Goal: Task Accomplishment & Management: Manage account settings

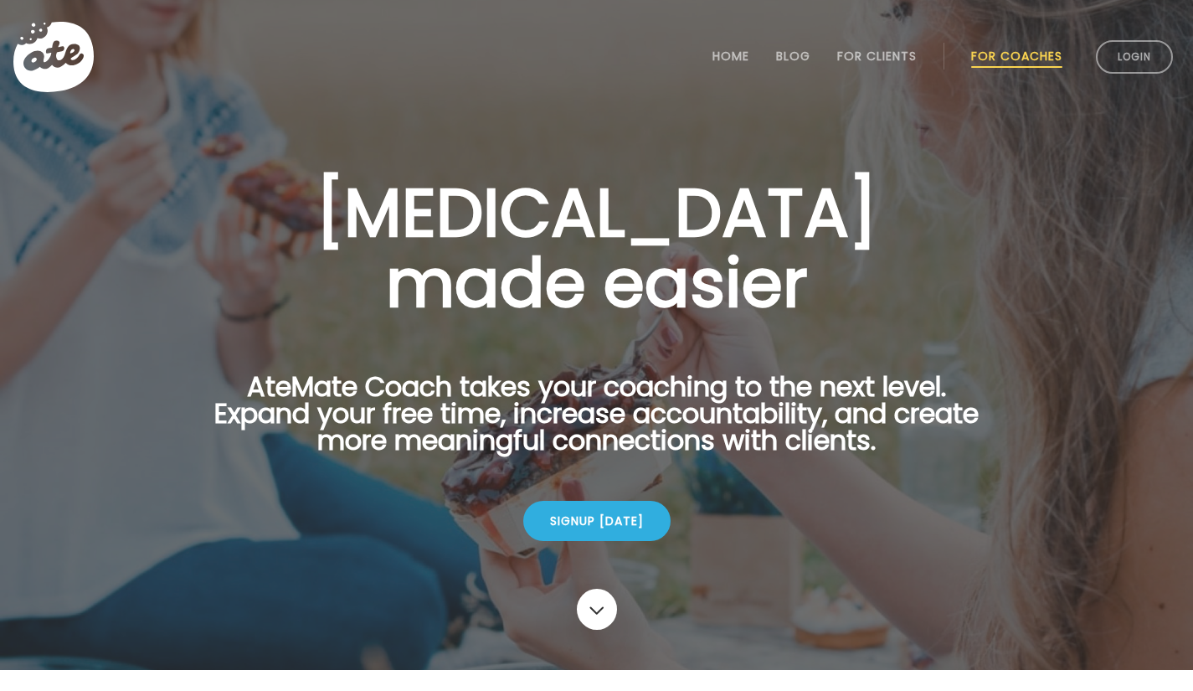
click at [1154, 59] on link "Login" at bounding box center [1134, 57] width 77 height 34
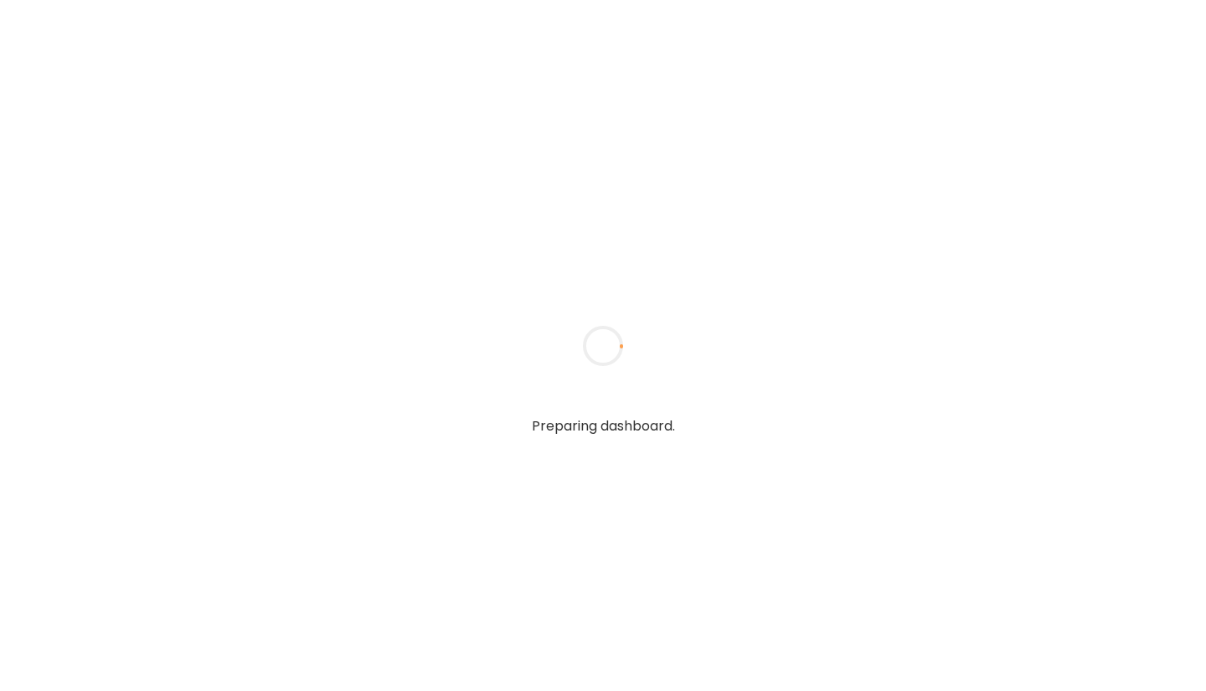
type input "**********"
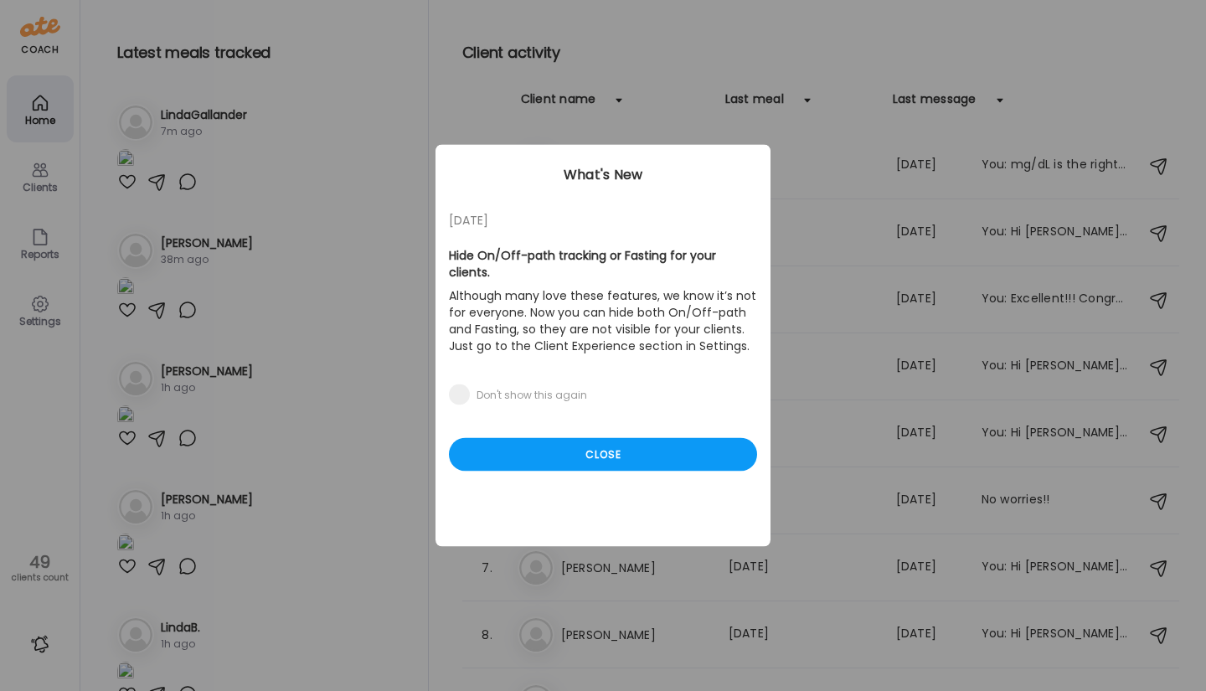
type input "**********"
click at [551, 438] on div "Close" at bounding box center [603, 455] width 308 height 34
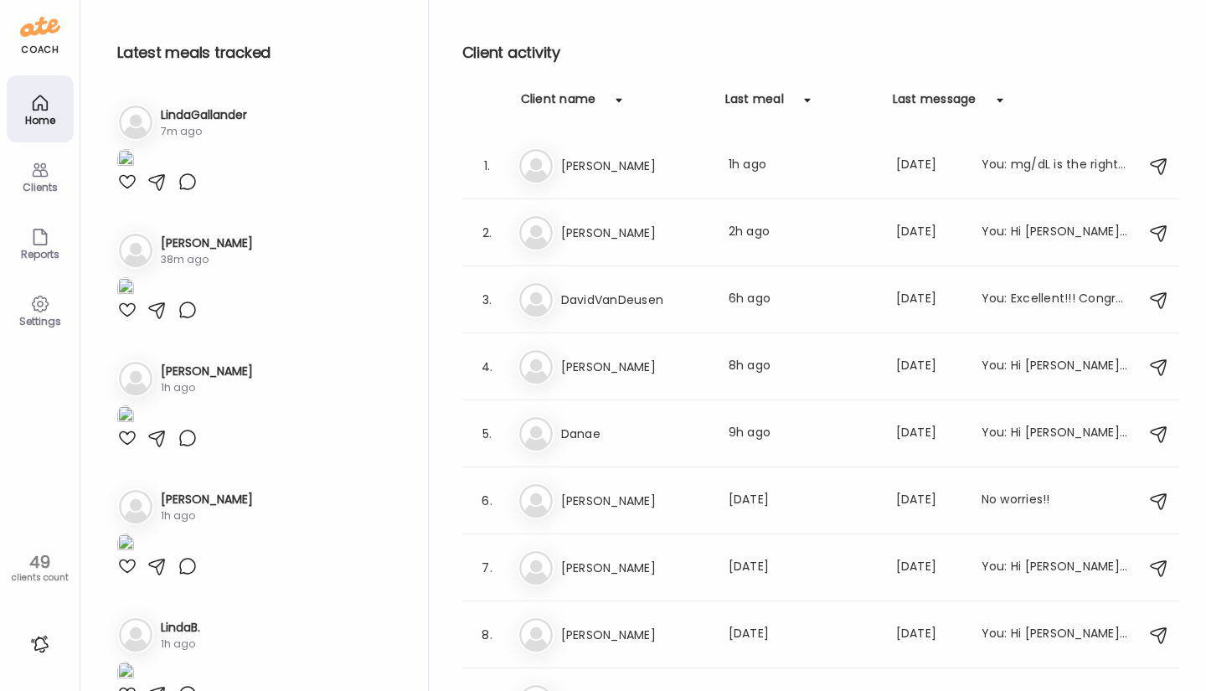
click at [46, 173] on icon at bounding box center [40, 170] width 16 height 14
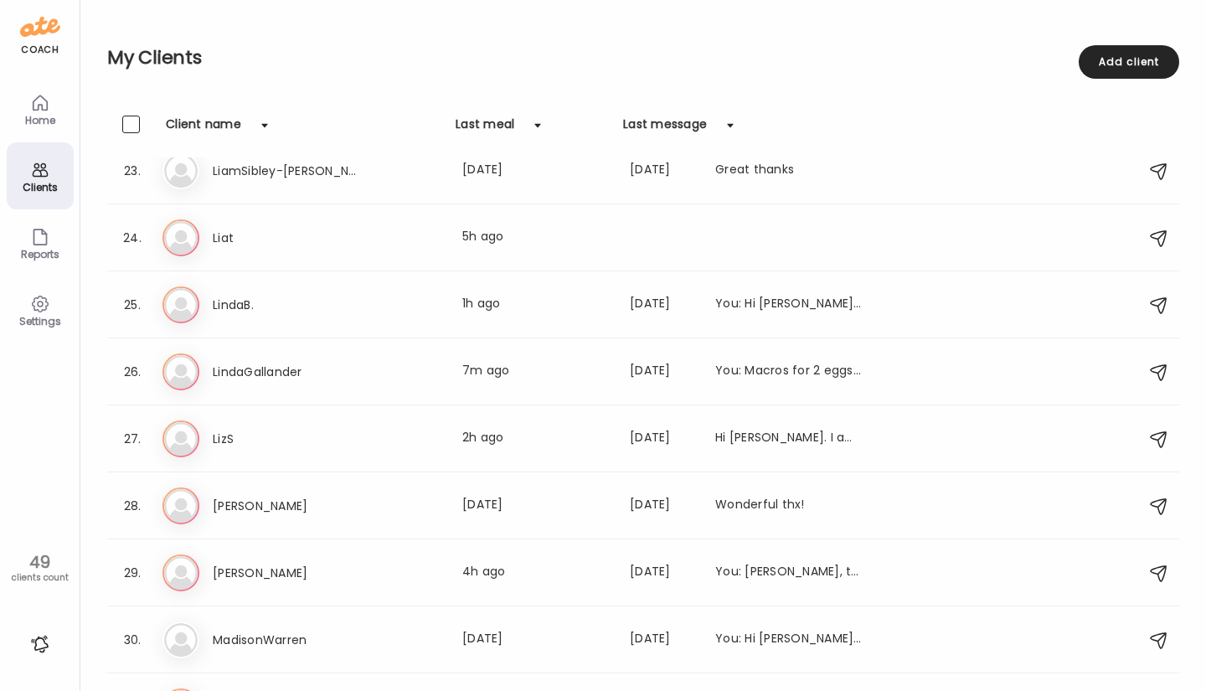
scroll to position [1497, 0]
click at [827, 301] on div "You: Hi Linda! You are very welcome! It will be wonderful to see the changes in…" at bounding box center [788, 302] width 147 height 20
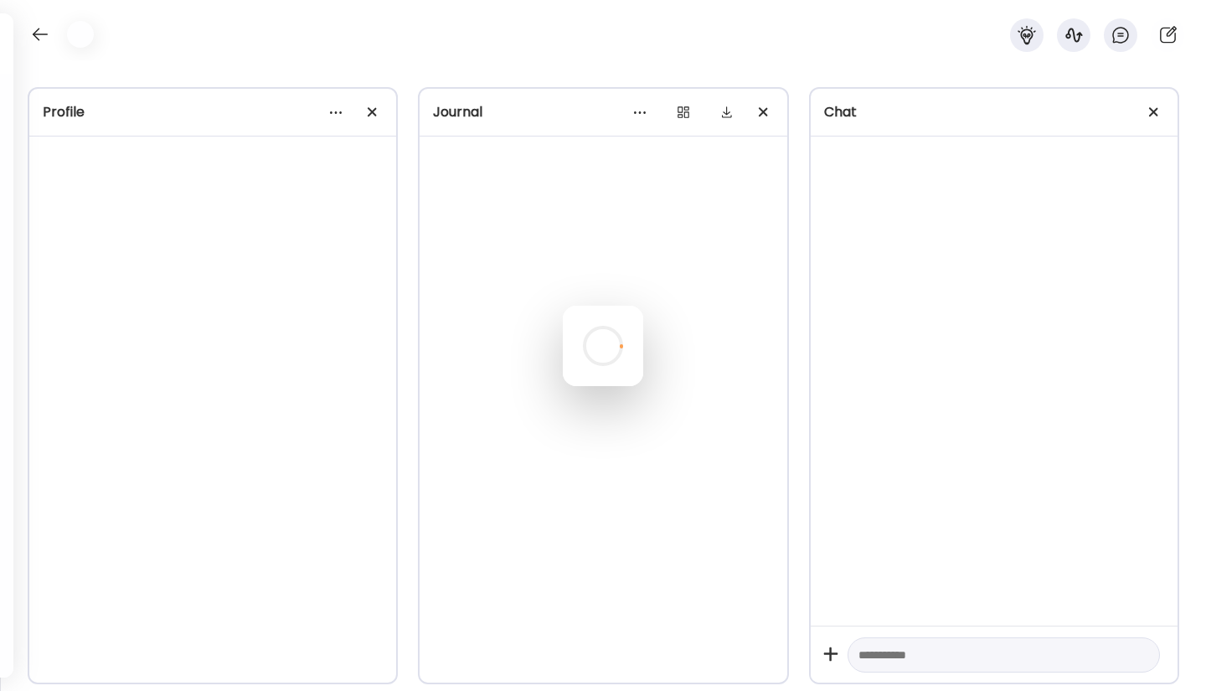
scroll to position [1319, 0]
click at [643, 306] on div at bounding box center [603, 346] width 80 height 80
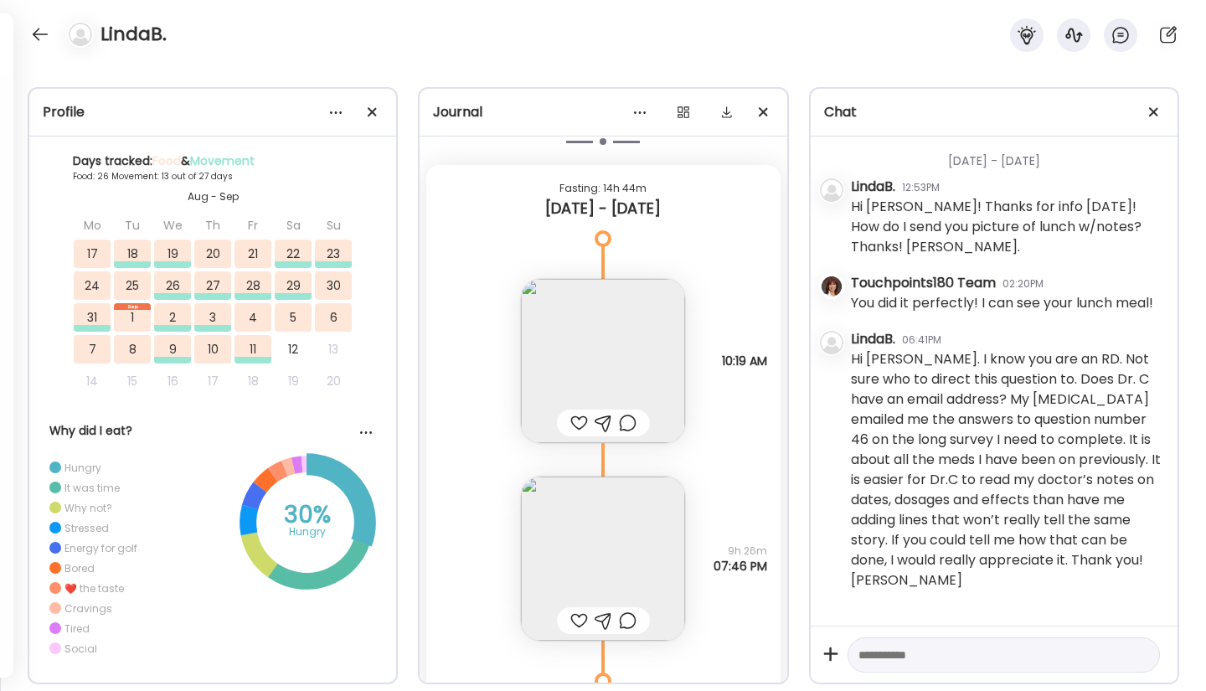
scroll to position [0, 0]
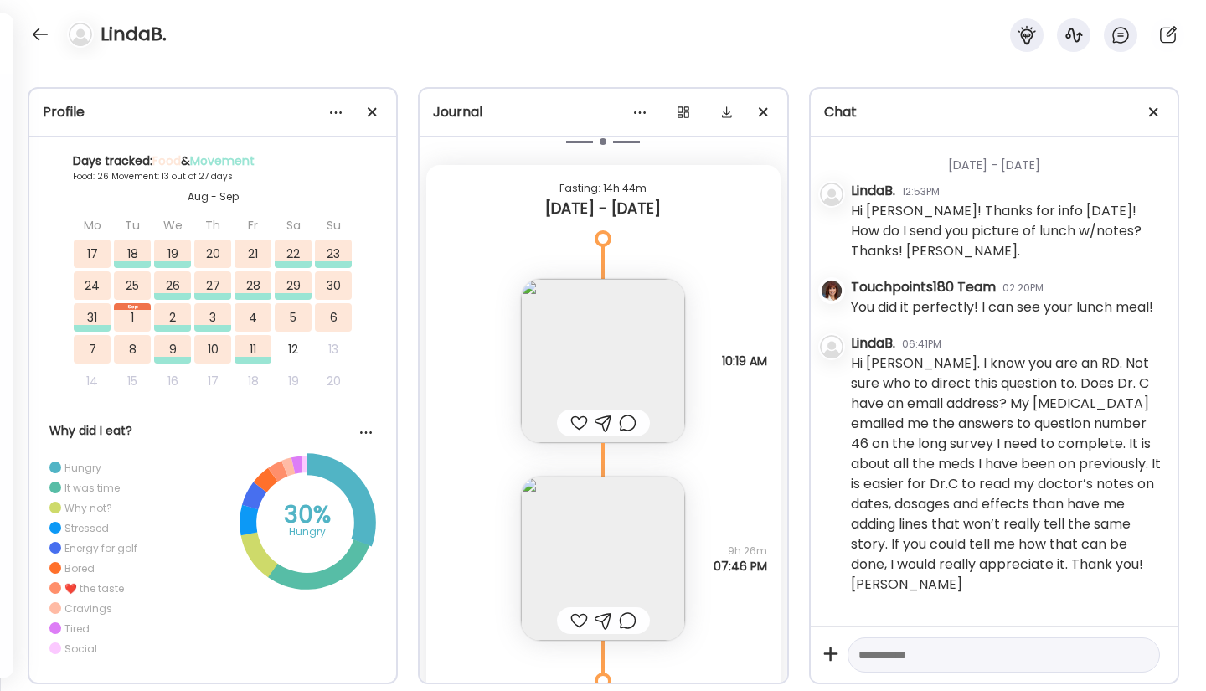
click at [36, 28] on div at bounding box center [40, 34] width 27 height 27
